Goal: Check status: Check status

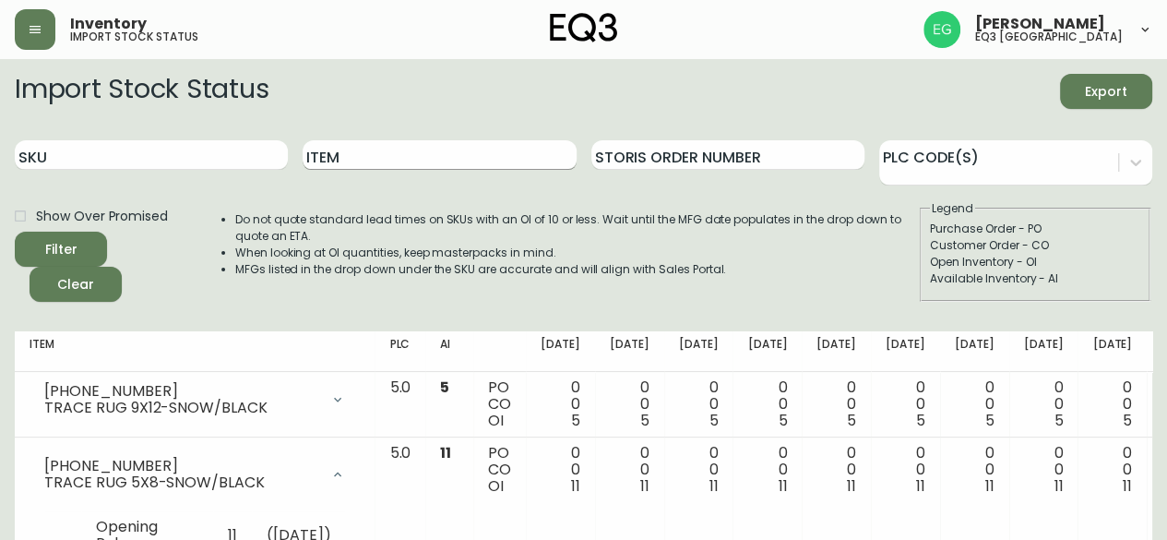
click at [365, 161] on input "Item" at bounding box center [439, 155] width 273 height 30
type input "boom"
click at [15, 232] on button "Filter" at bounding box center [61, 249] width 92 height 35
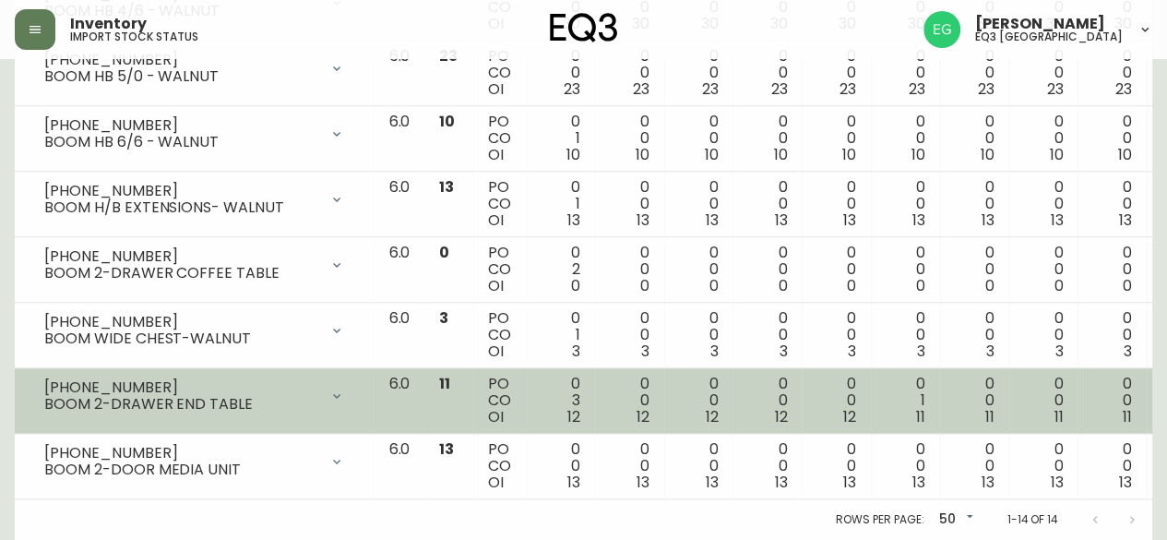
scroll to position [799, 0]
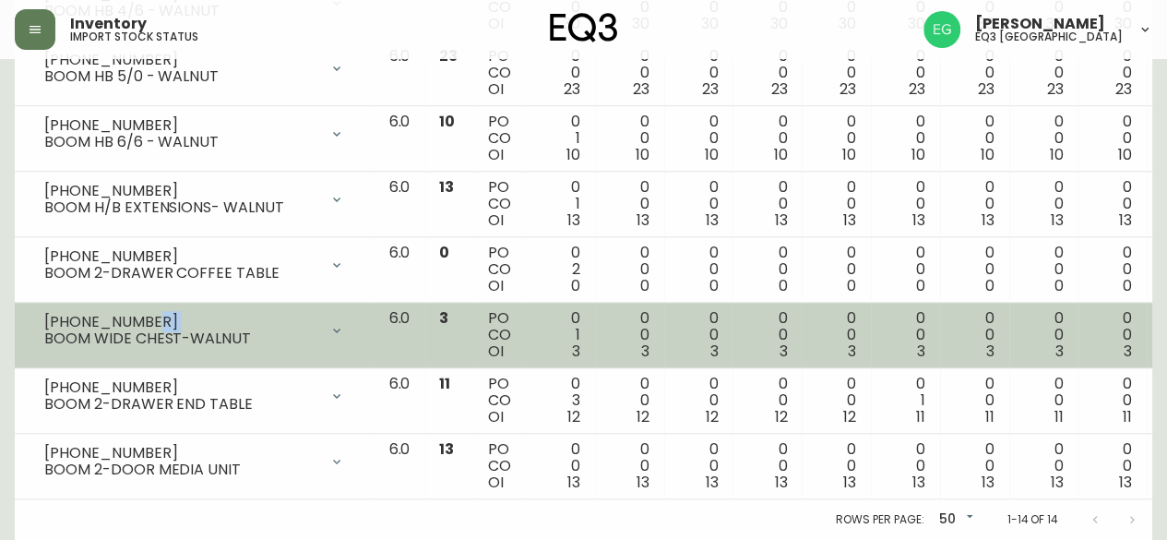
drag, startPoint x: 159, startPoint y: 304, endPoint x: 20, endPoint y: 327, distance: 140.2
click at [20, 327] on td "[PHONE_NUMBER] BOOM WIDE CHEST-WALNUT Opening Balance 4 ( [DATE] ) Customer Ord…" at bounding box center [194, 336] width 359 height 66
click at [31, 322] on div "[PHONE_NUMBER] BOOM WIDE CHEST-WALNUT" at bounding box center [194, 330] width 329 height 41
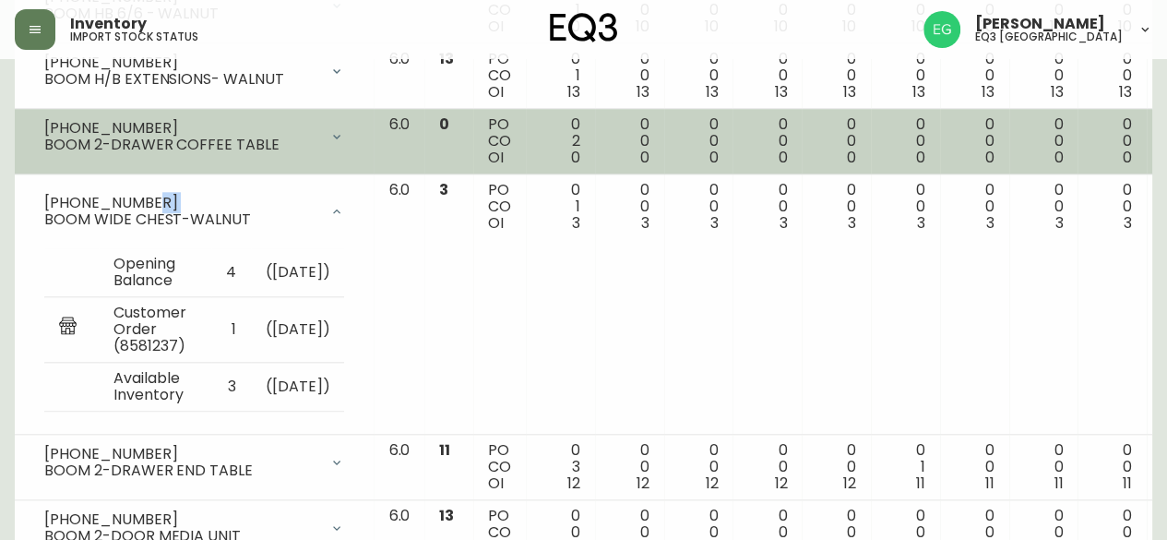
scroll to position [841, 0]
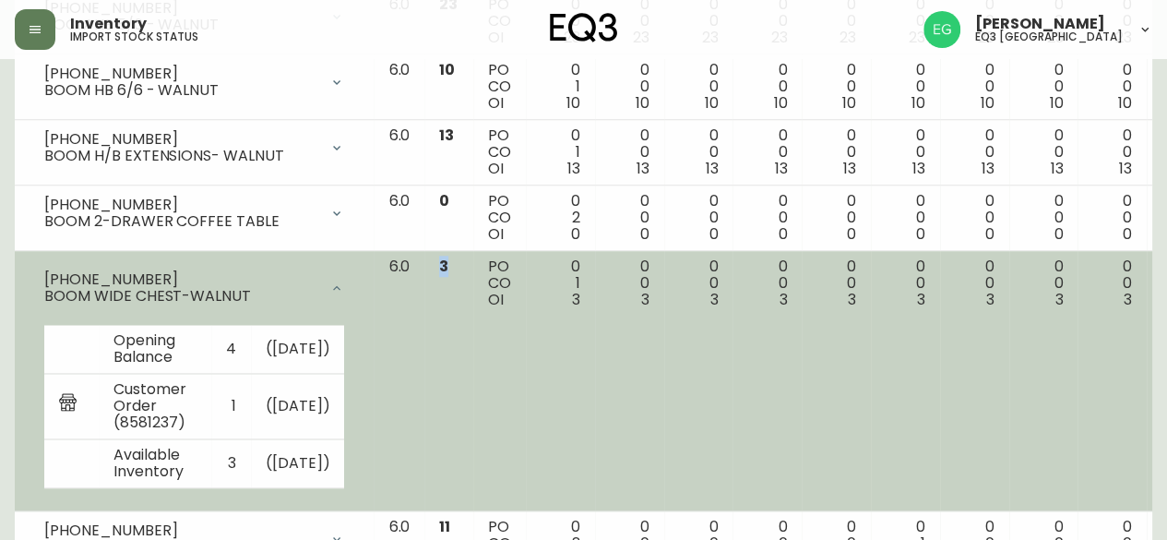
drag, startPoint x: 419, startPoint y: 259, endPoint x: 432, endPoint y: 259, distance: 12.9
click at [432, 259] on td "3" at bounding box center [448, 381] width 49 height 260
drag, startPoint x: 306, startPoint y: 260, endPoint x: 315, endPoint y: 291, distance: 31.6
click at [308, 274] on div "[PHONE_NUMBER] BOOM WIDE CHEST-WALNUT" at bounding box center [194, 287] width 329 height 59
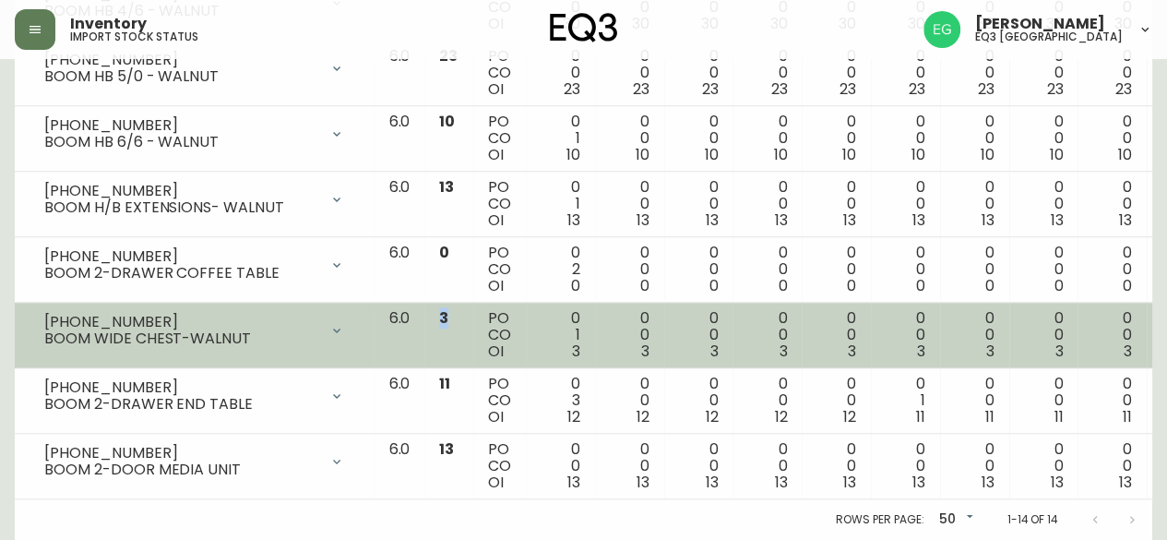
scroll to position [799, 0]
click at [315, 303] on td "[PHONE_NUMBER] BOOM WIDE CHEST-WALNUT Opening Balance 4 ( [DATE] ) Customer Ord…" at bounding box center [194, 336] width 359 height 66
click at [533, 321] on td "0 1 3" at bounding box center [560, 336] width 69 height 66
drag, startPoint x: 535, startPoint y: 342, endPoint x: 613, endPoint y: 344, distance: 77.5
click at [613, 344] on tr "[PHONE_NUMBER] BOOM WIDE CHEST-WALNUT Opening Balance 4 ( [DATE] ) Customer Ord…" at bounding box center [753, 336] width 1477 height 66
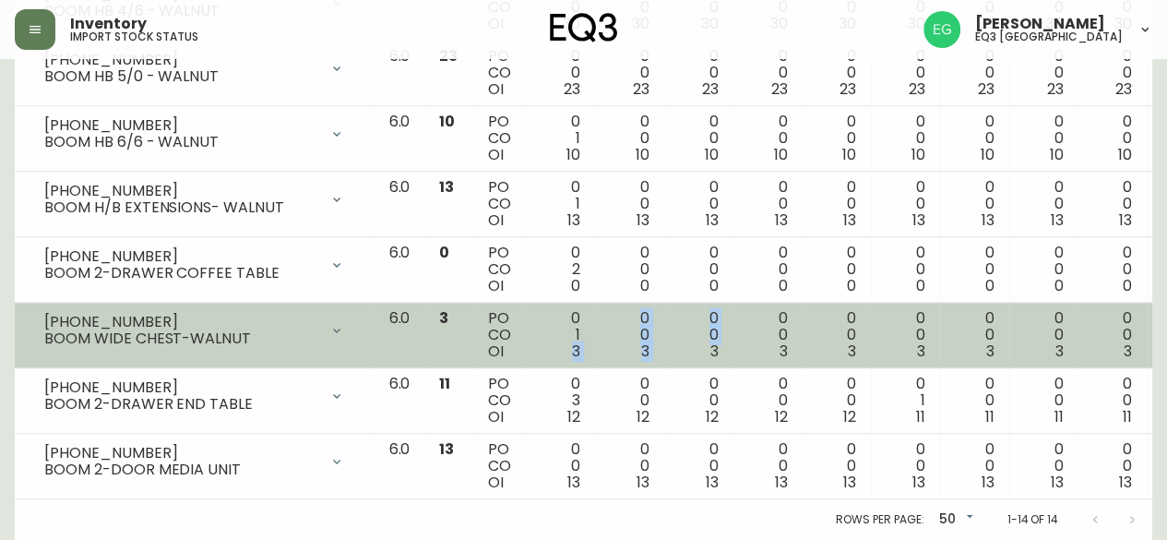
click at [664, 345] on td "0 0 3" at bounding box center [698, 336] width 69 height 66
